Goal: Task Accomplishment & Management: Manage account settings

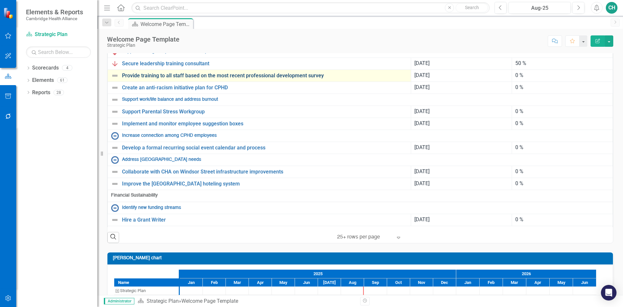
scroll to position [260, 0]
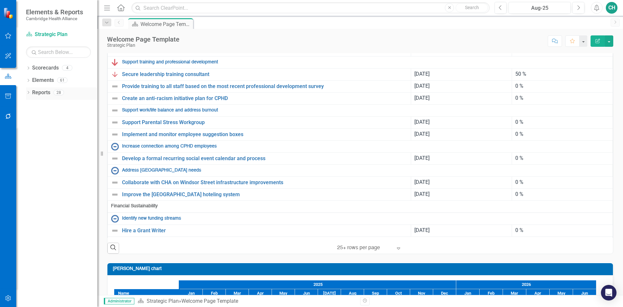
click at [29, 91] on div "Dropdown" at bounding box center [28, 94] width 5 height 6
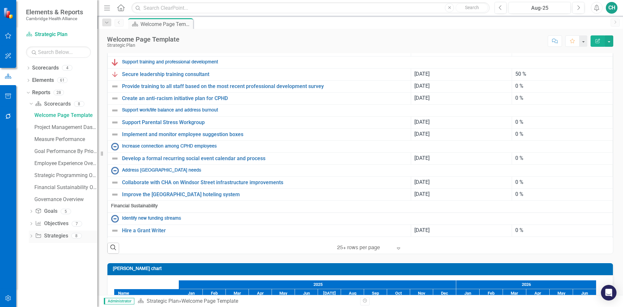
click at [32, 236] on icon "Dropdown" at bounding box center [31, 237] width 5 height 4
click at [32, 129] on icon "Dropdown" at bounding box center [31, 129] width 5 height 4
click at [59, 128] on link "Objective Objectives" at bounding box center [51, 128] width 33 height 7
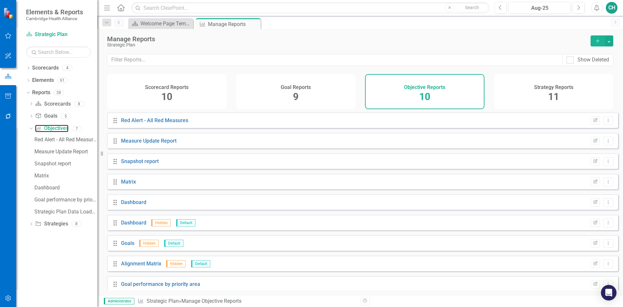
scroll to position [27, 0]
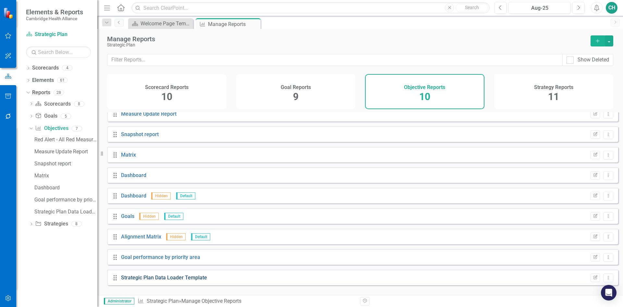
click at [196, 280] on link "Strategic Plan Data Loader Template" at bounding box center [164, 277] width 86 height 6
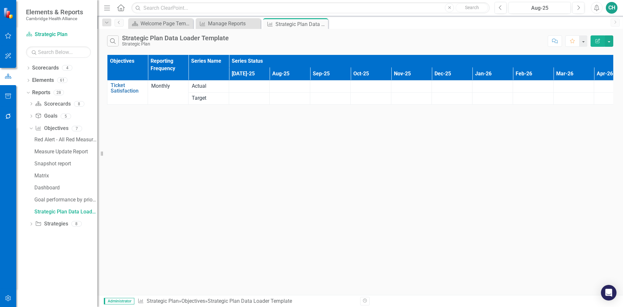
click at [598, 43] on button "Edit Report" at bounding box center [597, 40] width 14 height 11
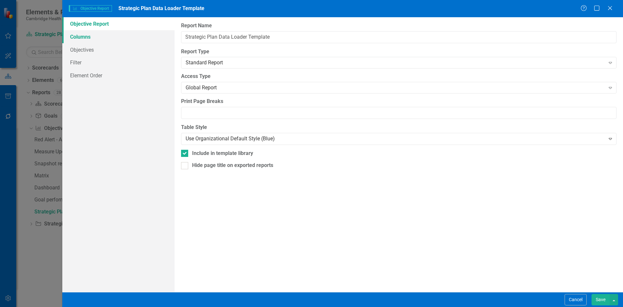
click at [120, 37] on link "Columns" at bounding box center [118, 36] width 112 height 13
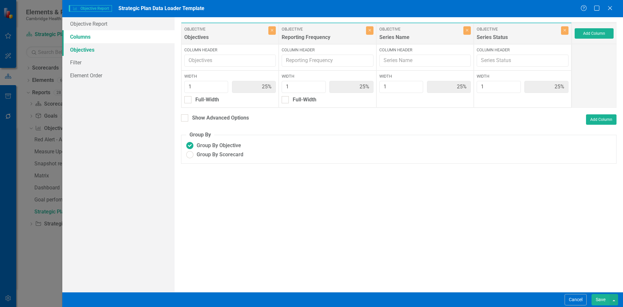
click at [112, 47] on link "Objectives" at bounding box center [118, 49] width 112 height 13
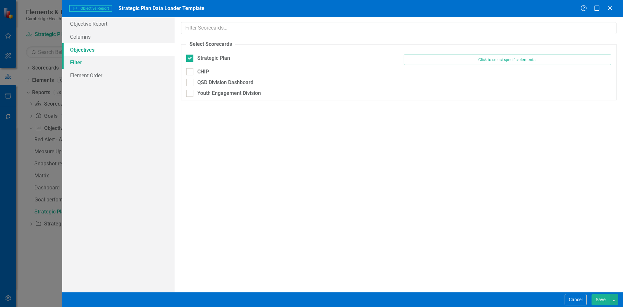
click at [114, 64] on link "Filter" at bounding box center [118, 62] width 112 height 13
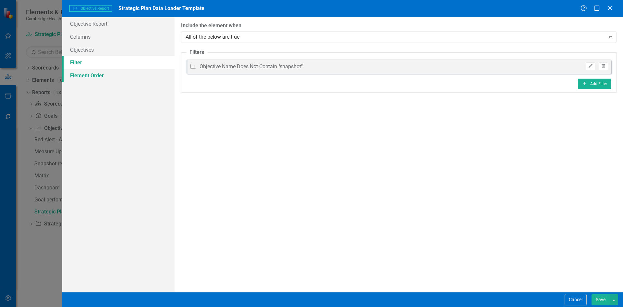
click at [114, 77] on link "Element Order" at bounding box center [118, 75] width 112 height 13
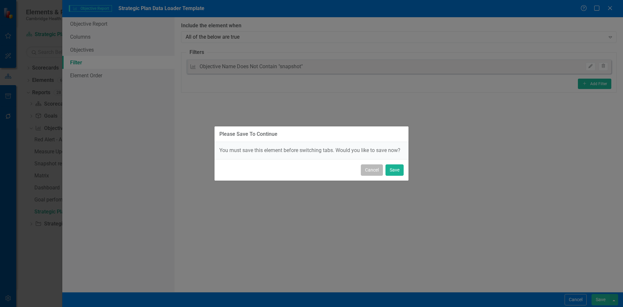
click at [372, 170] on button "Cancel" at bounding box center [372, 169] width 22 height 11
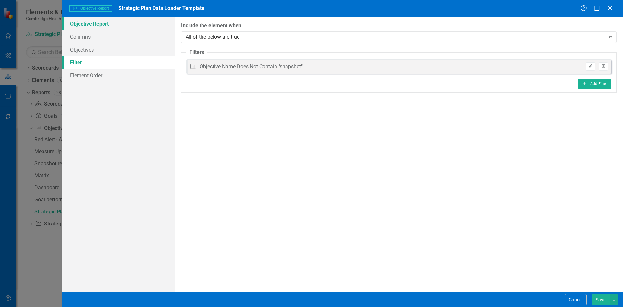
click at [116, 27] on link "Objective Report" at bounding box center [118, 23] width 112 height 13
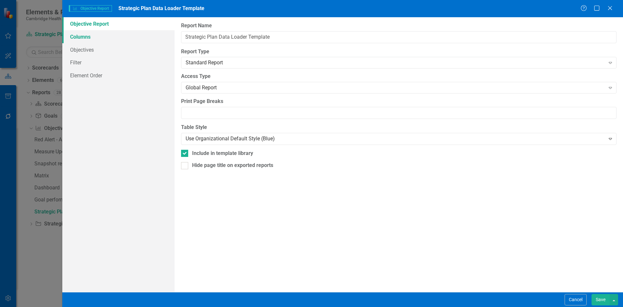
click at [115, 41] on link "Columns" at bounding box center [118, 36] width 112 height 13
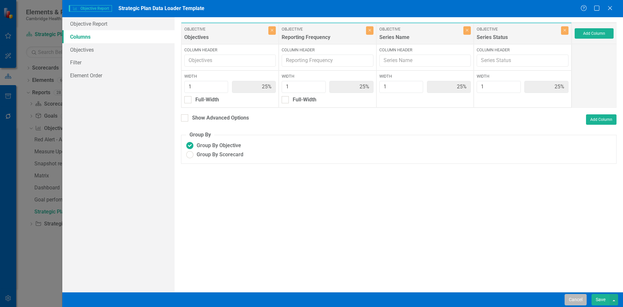
click at [585, 298] on button "Cancel" at bounding box center [576, 299] width 22 height 11
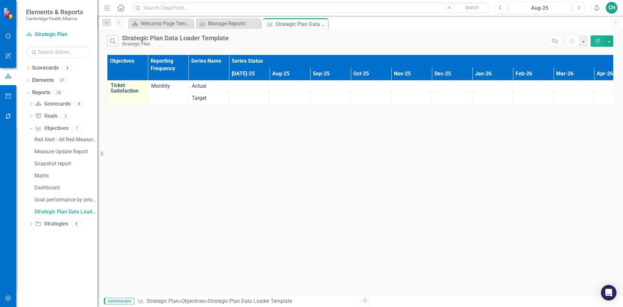
click at [117, 91] on link "Ticket Satisfaction" at bounding box center [128, 87] width 34 height 11
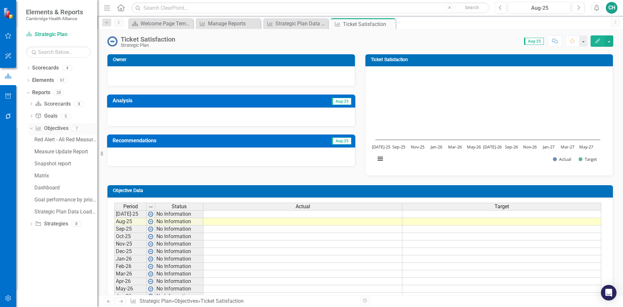
click at [58, 130] on link "Objective Objectives" at bounding box center [51, 128] width 33 height 7
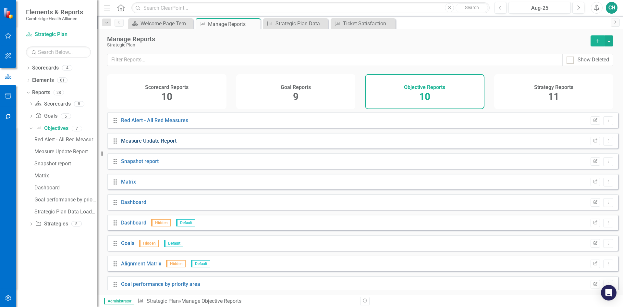
click at [159, 144] on link "Measure Update Report" at bounding box center [148, 141] width 55 height 6
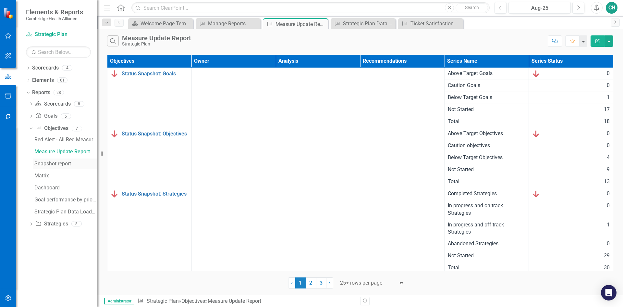
click at [62, 164] on div "Snapshot report" at bounding box center [65, 164] width 63 height 6
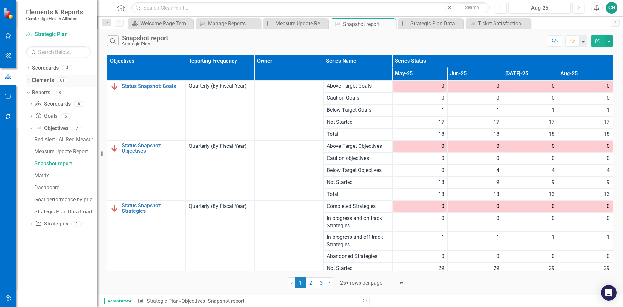
click at [28, 82] on icon "Dropdown" at bounding box center [28, 81] width 5 height 4
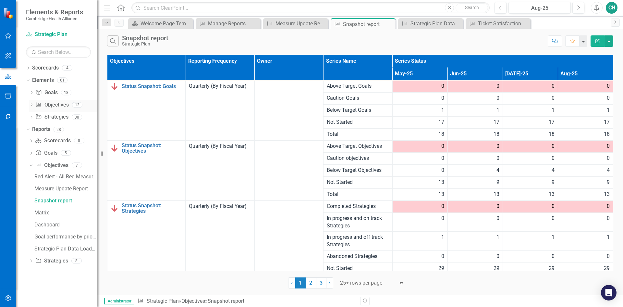
click at [57, 105] on link "Objective Objectives" at bounding box center [51, 104] width 33 height 7
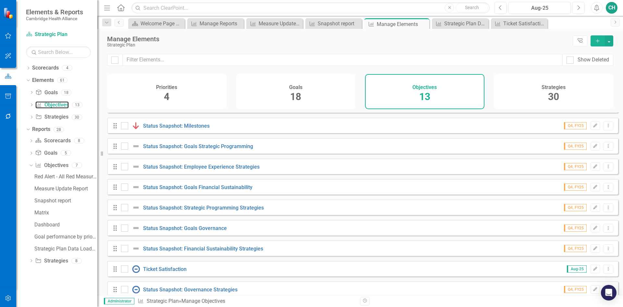
scroll to position [88, 0]
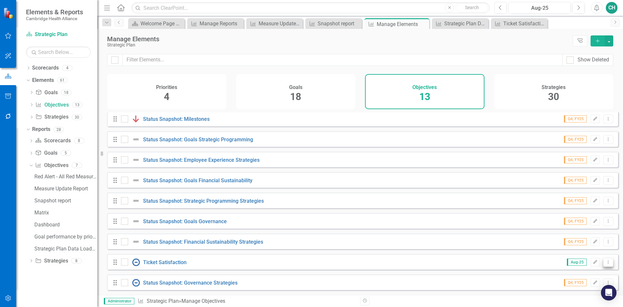
click at [608, 263] on icon at bounding box center [608, 261] width 1 height 3
click at [592, 253] on link "Trash Delete Objective" at bounding box center [578, 251] width 60 height 12
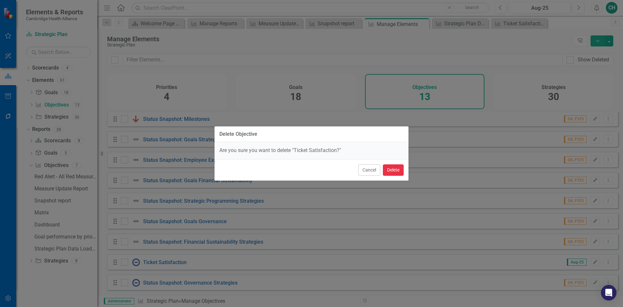
click at [391, 174] on button "Delete" at bounding box center [393, 169] width 21 height 11
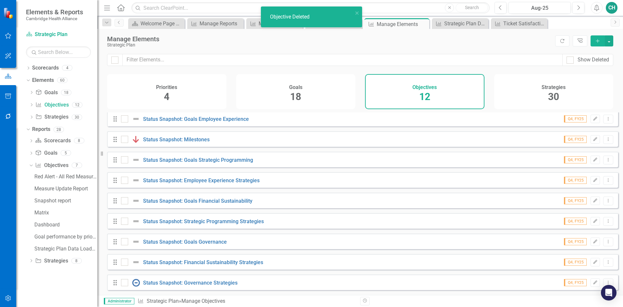
scroll to position [68, 0]
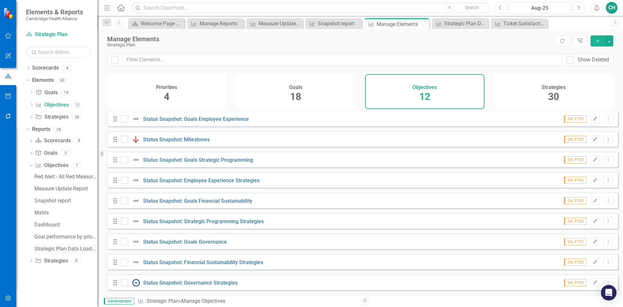
click at [74, 247] on div "Strategic Plan Data Loader Template" at bounding box center [65, 249] width 63 height 6
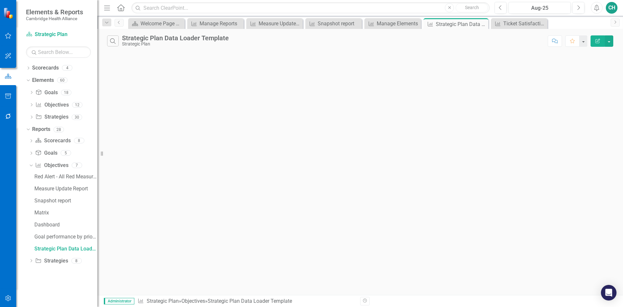
click at [601, 41] on button "Edit Report" at bounding box center [597, 40] width 14 height 11
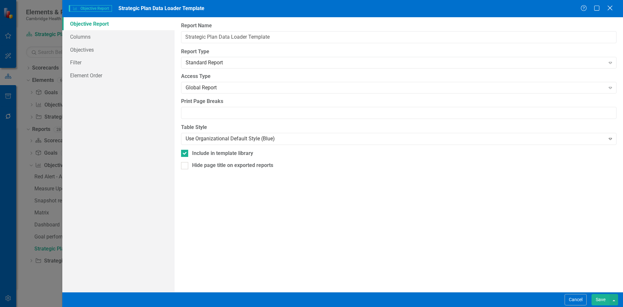
click at [612, 9] on icon "Close" at bounding box center [610, 8] width 8 height 6
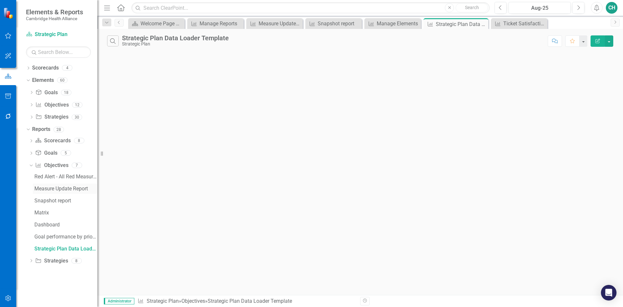
click at [69, 188] on div "Measure Update Report" at bounding box center [65, 189] width 63 height 6
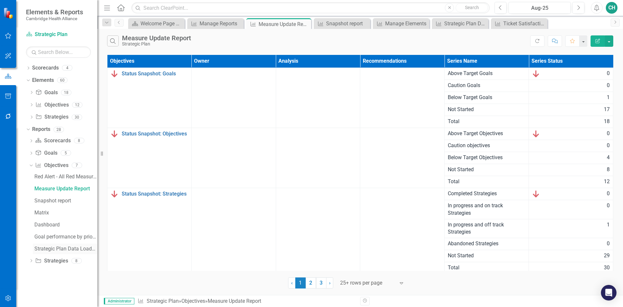
click at [60, 248] on div "Strategic Plan Data Loader Template" at bounding box center [65, 249] width 63 height 6
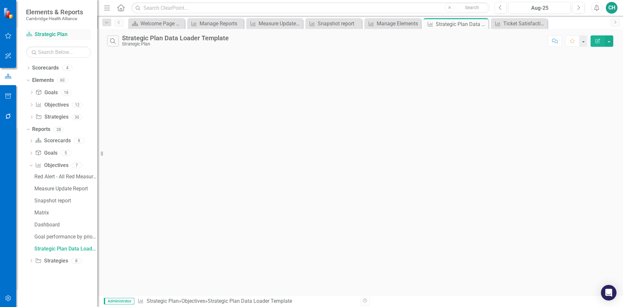
click at [49, 33] on link "Scorecard Strategic Plan" at bounding box center [58, 34] width 65 height 7
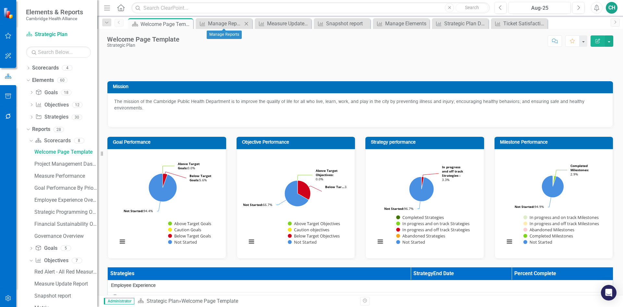
click at [246, 24] on icon "Close" at bounding box center [246, 23] width 6 height 5
click at [254, 23] on icon "Close" at bounding box center [254, 23] width 6 height 5
click at [0, 0] on icon "Close" at bounding box center [0, 0] width 0 height 0
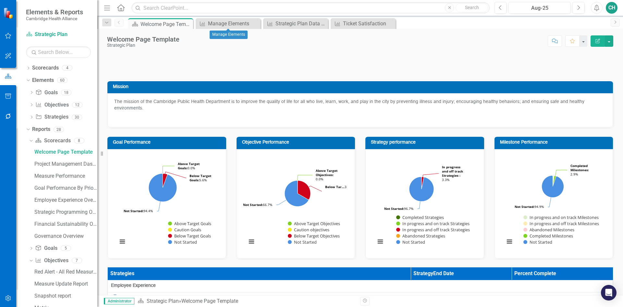
click at [0, 0] on icon "Close" at bounding box center [0, 0] width 0 height 0
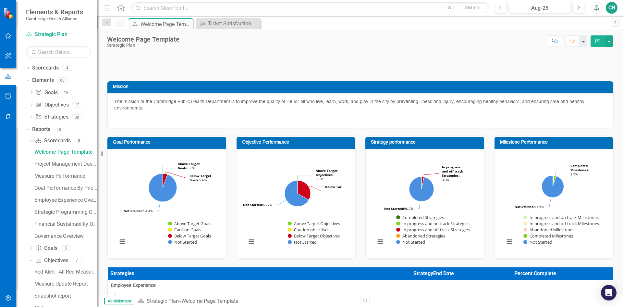
click at [0, 0] on icon "Close" at bounding box center [0, 0] width 0 height 0
click at [59, 107] on link "Objective Objectives" at bounding box center [51, 104] width 33 height 7
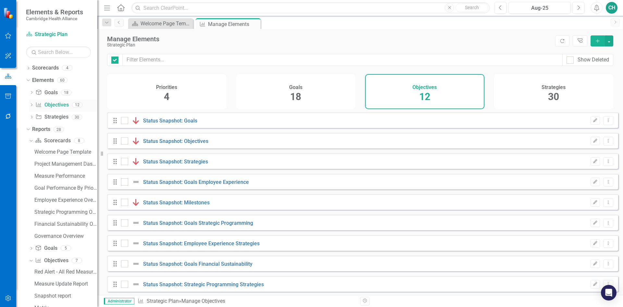
checkbox input "false"
click at [57, 40] on div "Scorecard Strategic Plan" at bounding box center [58, 35] width 65 height 12
click at [59, 35] on link "Scorecard Strategic Plan" at bounding box center [58, 34] width 65 height 7
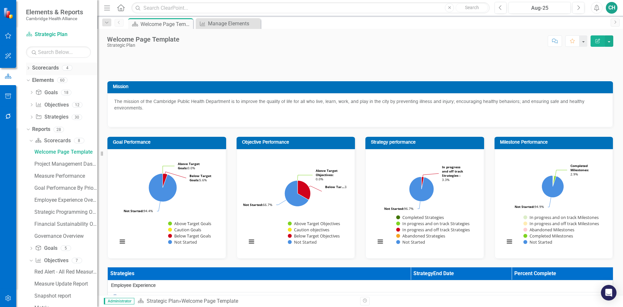
click at [30, 69] on icon "Dropdown" at bounding box center [28, 69] width 5 height 4
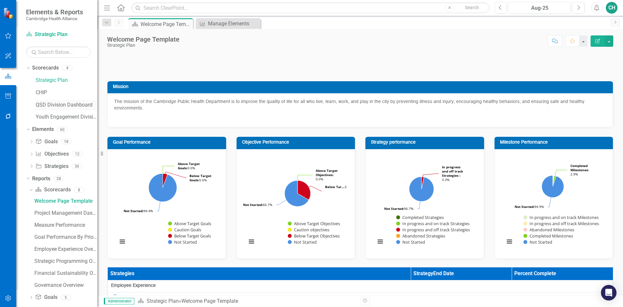
click at [57, 105] on link "QSD Division Dashboard" at bounding box center [67, 104] width 62 height 7
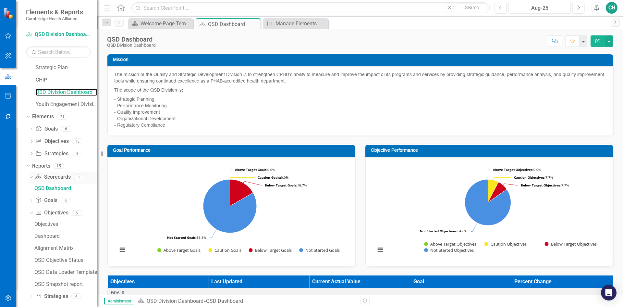
scroll to position [19, 0]
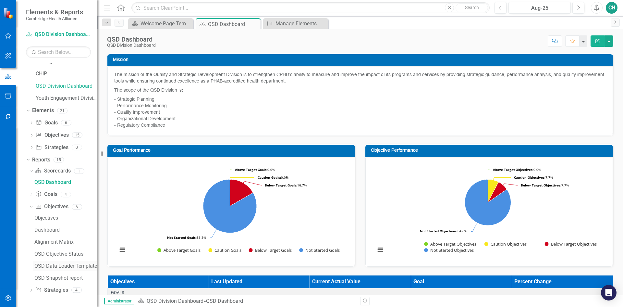
click at [79, 266] on div "QSD Data Loader Template" at bounding box center [65, 266] width 63 height 6
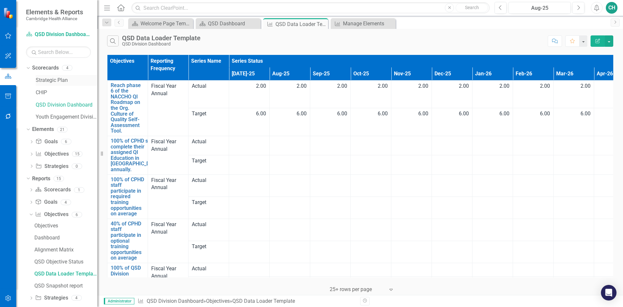
click at [54, 83] on link "Strategic Plan" at bounding box center [67, 80] width 62 height 7
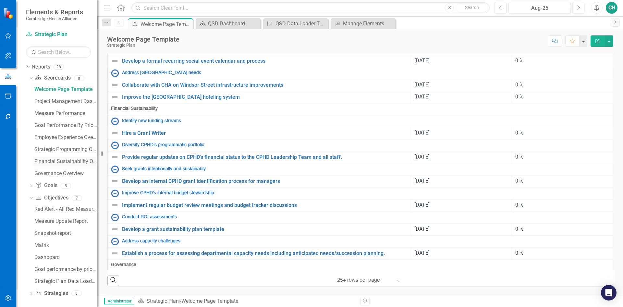
scroll to position [115, 0]
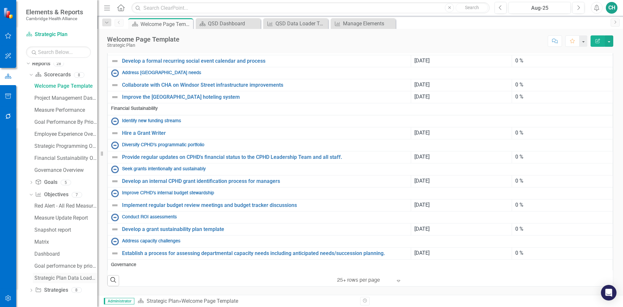
click at [65, 278] on div "Strategic Plan Data Loader Template" at bounding box center [65, 278] width 63 height 6
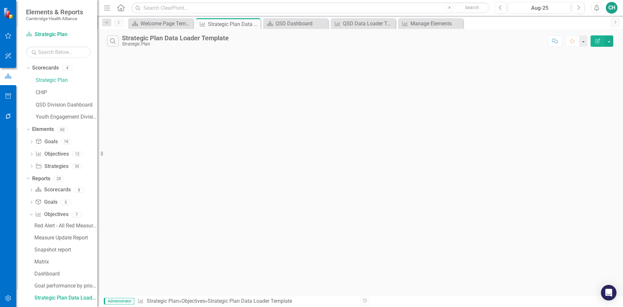
click at [594, 44] on button "Edit Report" at bounding box center [597, 40] width 14 height 11
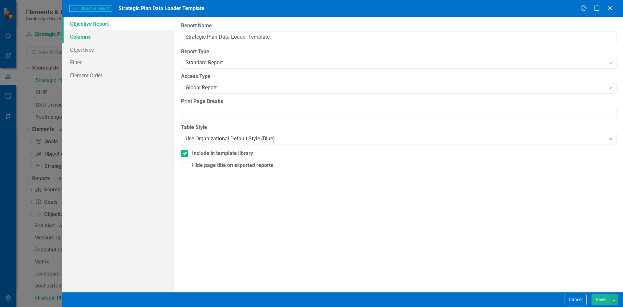
click at [116, 39] on link "Columns" at bounding box center [118, 36] width 112 height 13
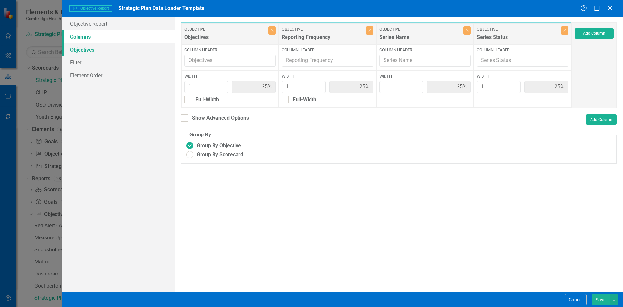
click at [117, 48] on link "Objectives" at bounding box center [118, 49] width 112 height 13
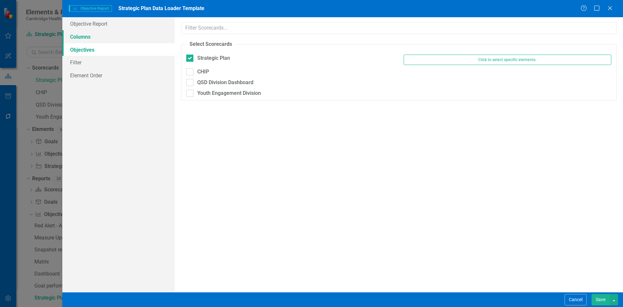
click at [117, 41] on link "Columns" at bounding box center [118, 36] width 112 height 13
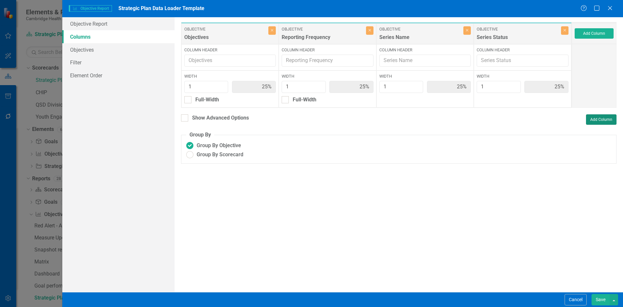
click at [603, 119] on button "Add Column" at bounding box center [601, 119] width 30 height 10
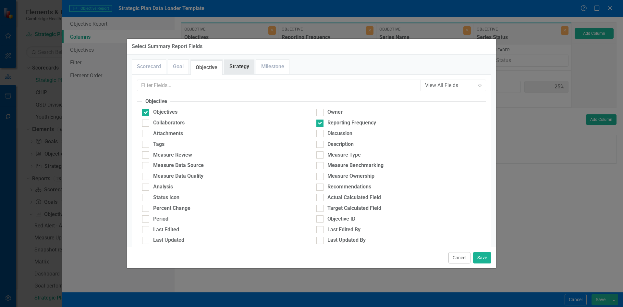
click at [249, 67] on link "Strategy" at bounding box center [240, 67] width 30 height 14
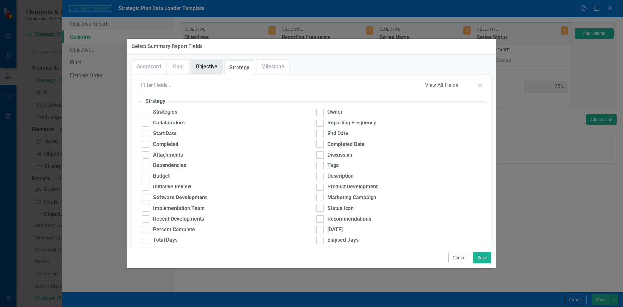
click at [214, 68] on link "Objective" at bounding box center [206, 67] width 31 height 14
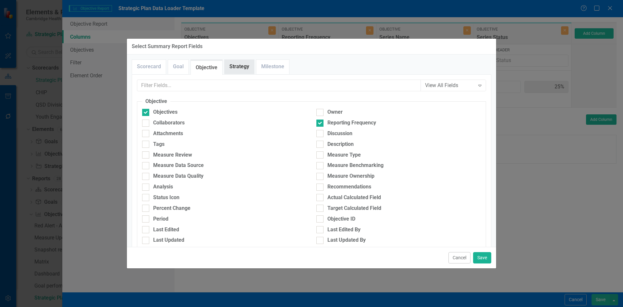
drag, startPoint x: 250, startPoint y: 69, endPoint x: 249, endPoint y: 73, distance: 4.4
click at [250, 68] on link "Strategy" at bounding box center [240, 67] width 30 height 14
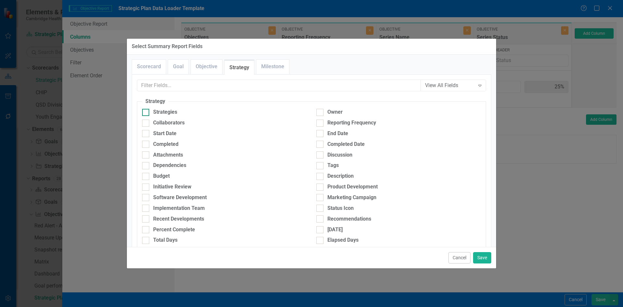
drag, startPoint x: 145, startPoint y: 112, endPoint x: 254, endPoint y: 109, distance: 109.0
click at [145, 112] on input "Strategies" at bounding box center [144, 111] width 4 height 4
checkbox input "true"
click at [316, 125] on div at bounding box center [319, 122] width 7 height 7
click at [316, 124] on input "Reporting Frequency" at bounding box center [318, 121] width 4 height 4
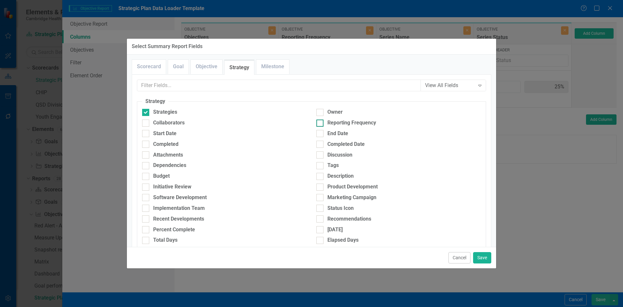
checkbox input "true"
click at [454, 257] on button "Cancel" at bounding box center [459, 257] width 22 height 11
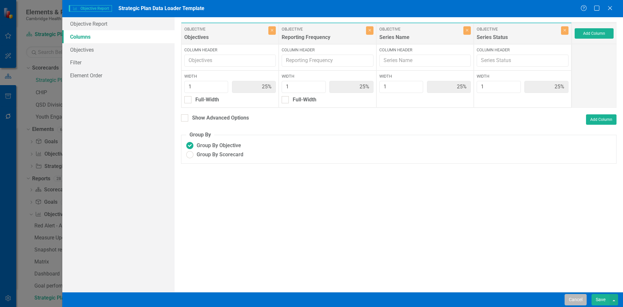
click at [565, 296] on button "Cancel" at bounding box center [576, 299] width 22 height 11
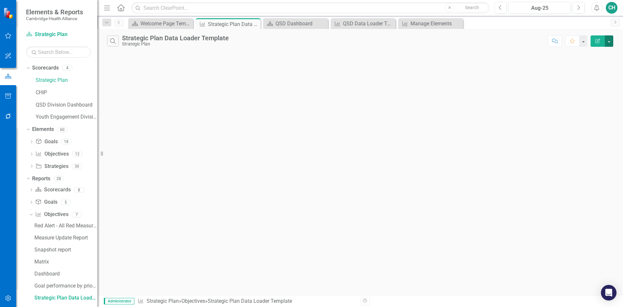
click at [607, 42] on button "button" at bounding box center [609, 40] width 8 height 11
drag, startPoint x: 66, startPoint y: 103, endPoint x: 99, endPoint y: 133, distance: 44.3
click at [66, 103] on link "QSD Division Dashboard" at bounding box center [67, 104] width 62 height 7
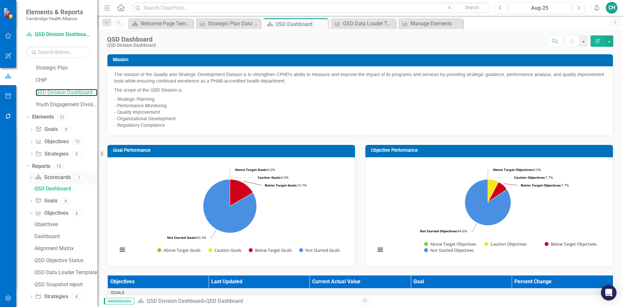
scroll to position [19, 0]
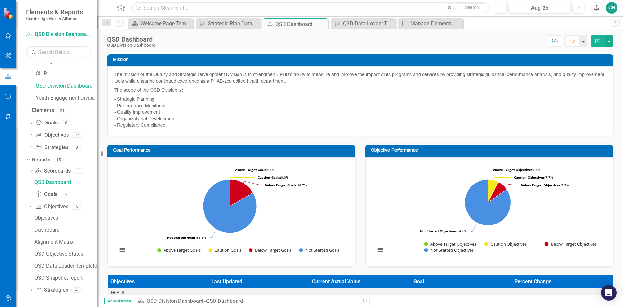
click at [68, 266] on div "QSD Data Loader Template" at bounding box center [65, 266] width 63 height 6
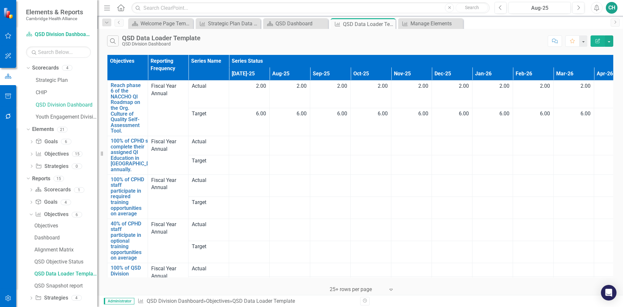
click at [593, 42] on button "Edit Report" at bounding box center [597, 40] width 14 height 11
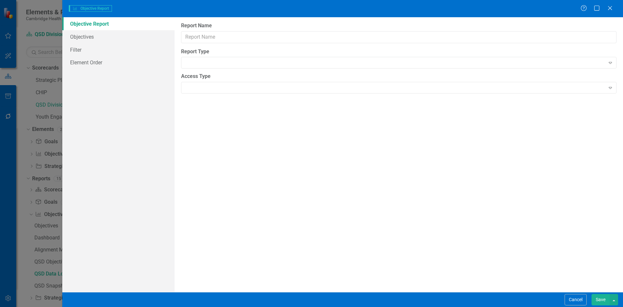
type input "QSD Data Loader Template"
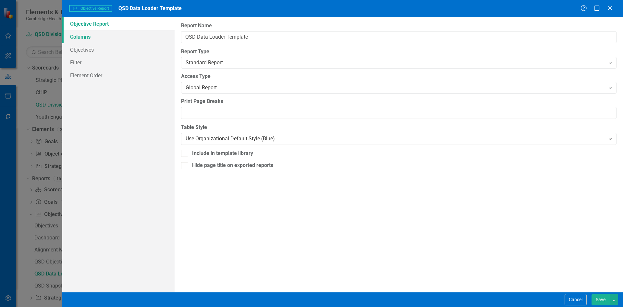
click at [114, 42] on link "Columns" at bounding box center [118, 36] width 112 height 13
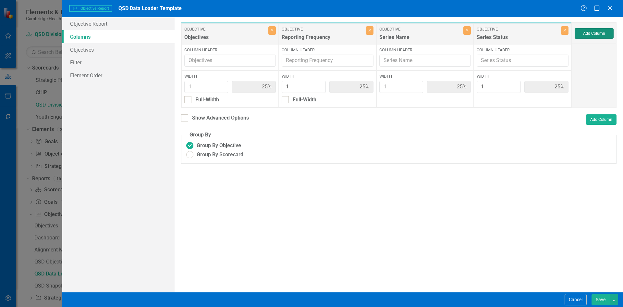
click at [598, 33] on button "Add Column" at bounding box center [594, 33] width 39 height 10
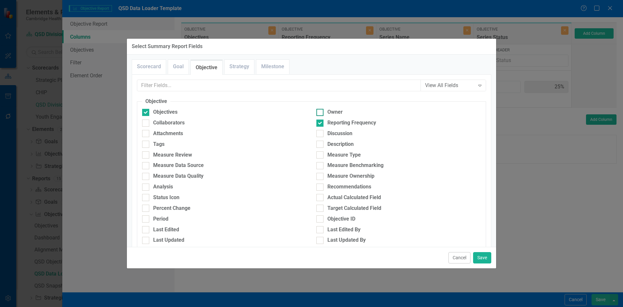
click at [322, 114] on div "Owner" at bounding box center [398, 111] width 164 height 7
click at [321, 113] on input "Owner" at bounding box center [318, 111] width 4 height 4
checkbox input "true"
click at [478, 259] on button "Save" at bounding box center [482, 257] width 18 height 11
type input "20%"
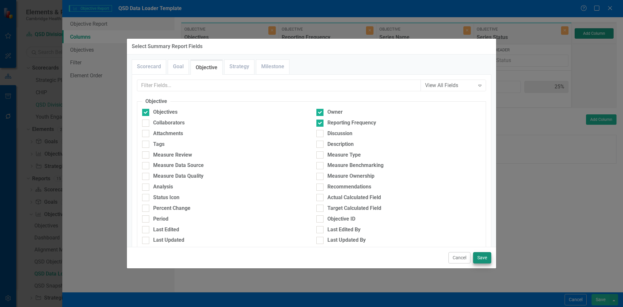
type input "20%"
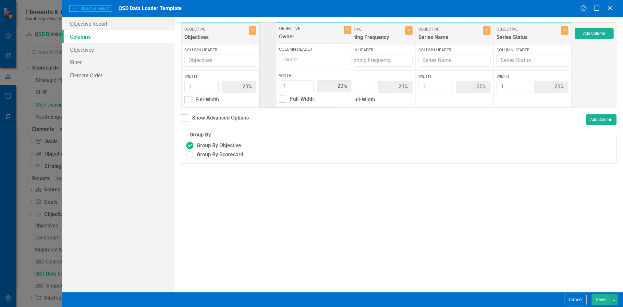
drag, startPoint x: 515, startPoint y: 33, endPoint x: 291, endPoint y: 33, distance: 223.9
click at [291, 33] on div "Objective Objectives Close Column Header Width 1 20% Full-Width Objective Repor…" at bounding box center [376, 65] width 391 height 86
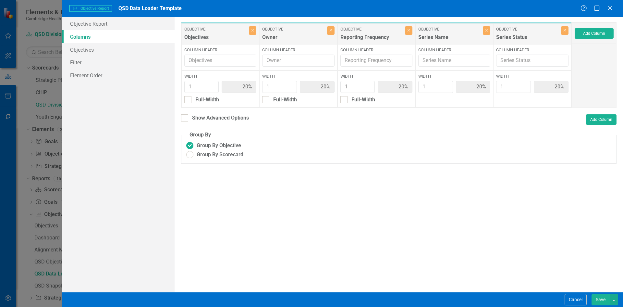
click at [602, 302] on button "Save" at bounding box center [600, 299] width 18 height 11
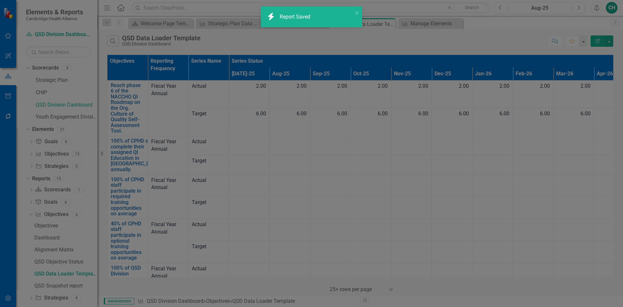
radio input "true"
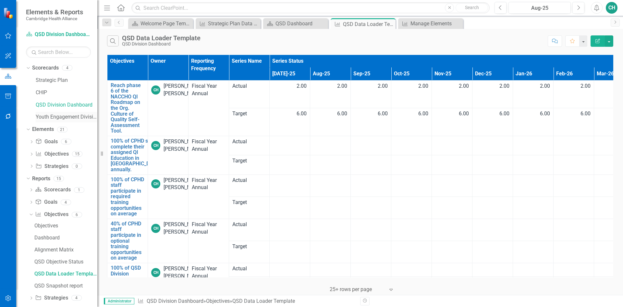
click at [72, 117] on link "Youth Engagement Division" at bounding box center [67, 116] width 62 height 7
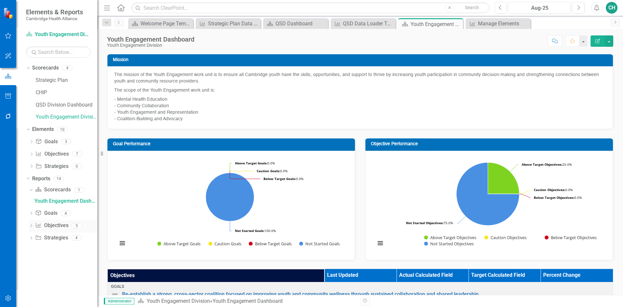
click at [31, 226] on icon "Dropdown" at bounding box center [31, 226] width 5 height 4
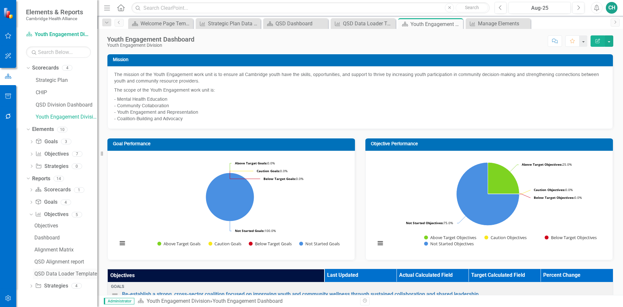
click at [75, 273] on div "QSD Data Loader Template" at bounding box center [65, 274] width 63 height 6
